Goal: Use online tool/utility: Use online tool/utility

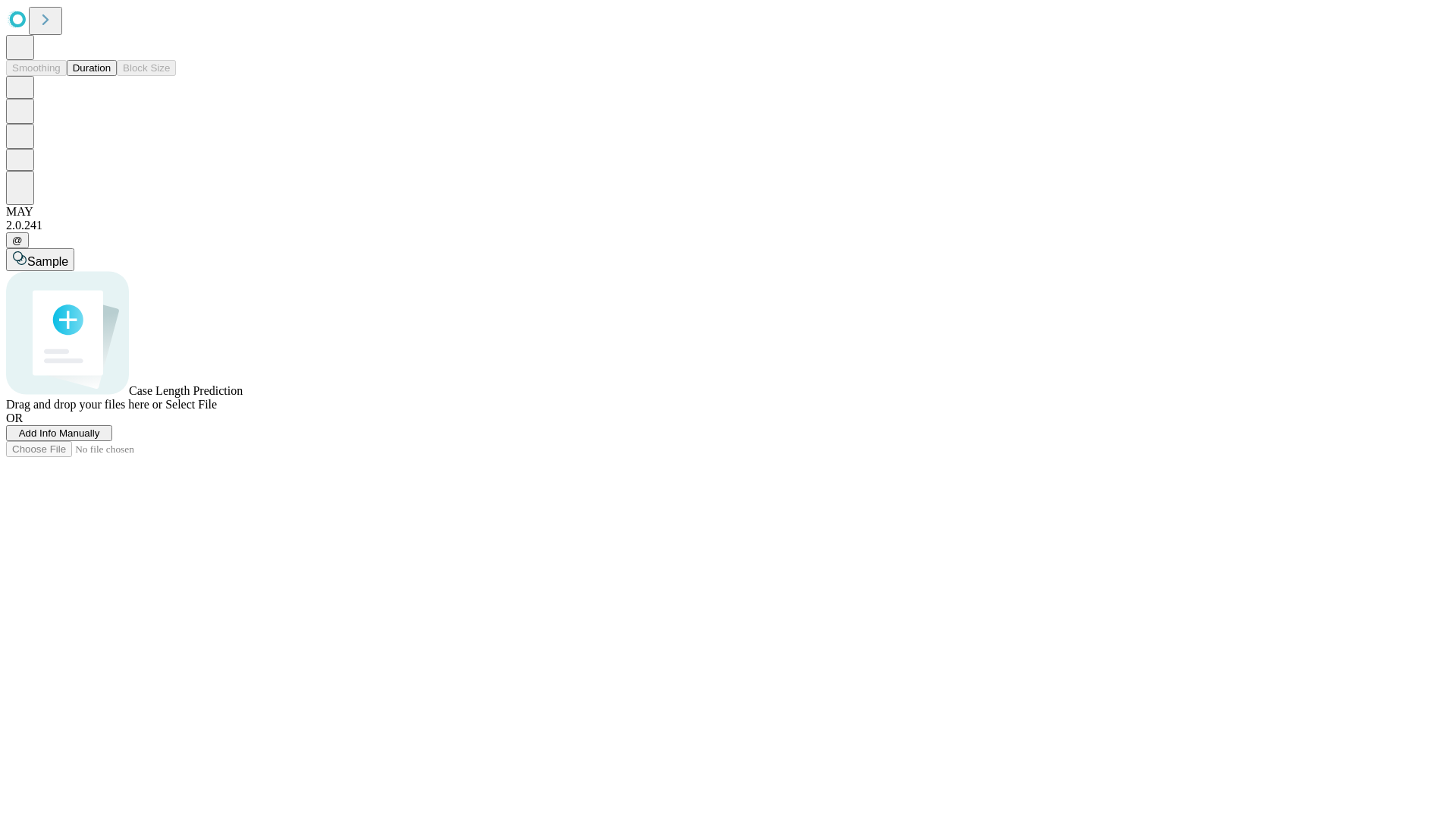
click at [111, 76] on button "Duration" at bounding box center [92, 68] width 50 height 16
click at [217, 410] on span "Select File" at bounding box center [190, 404] width 51 height 13
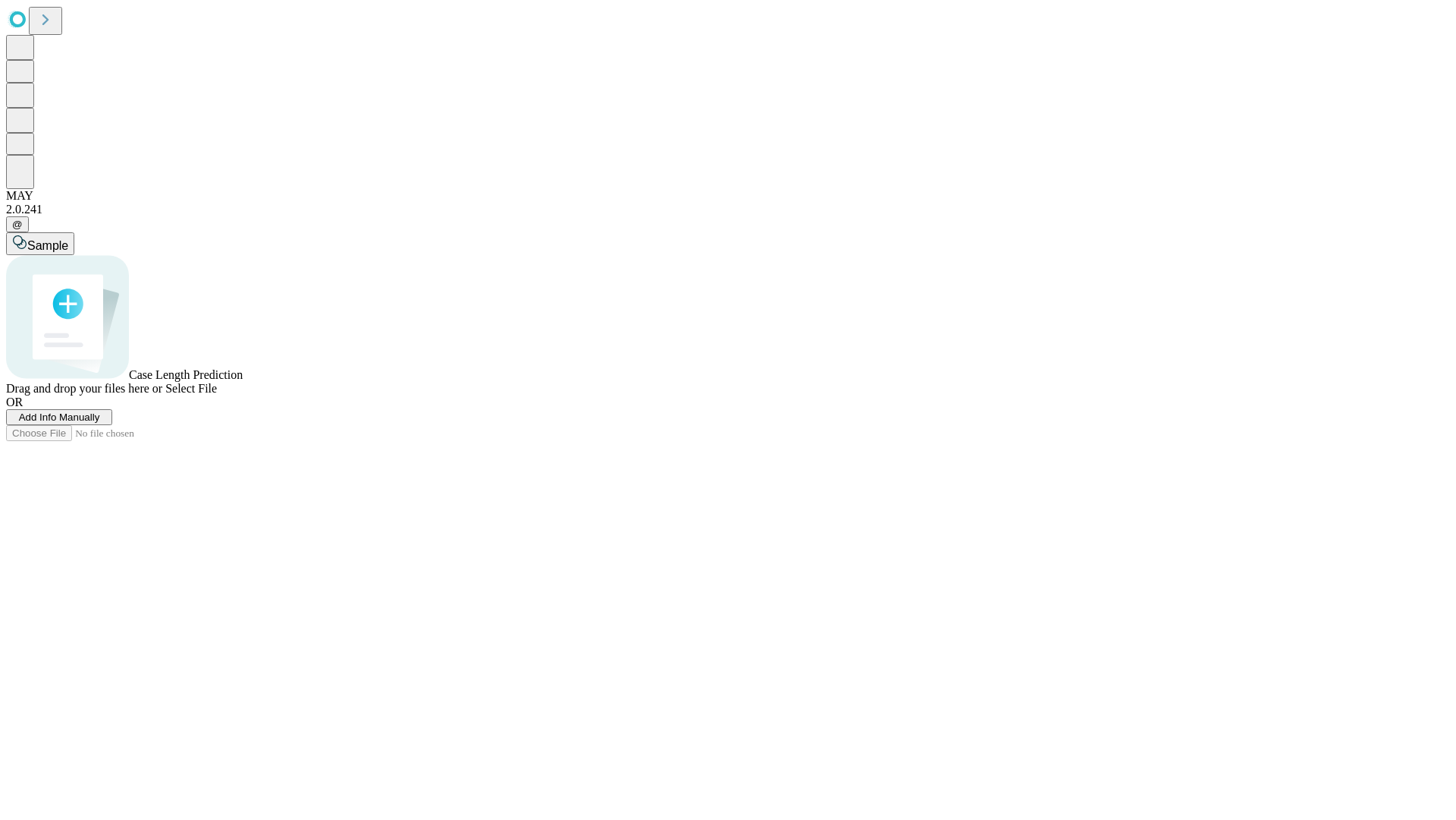
click at [217, 394] on span "Select File" at bounding box center [190, 388] width 51 height 13
